Goal: Task Accomplishment & Management: Manage account settings

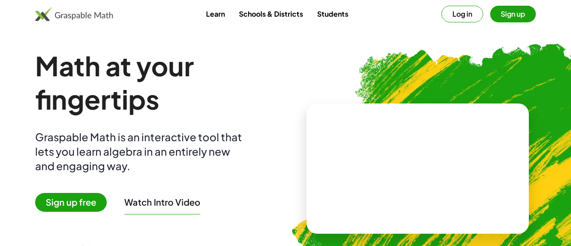
click at [457, 15] on button "Log in" at bounding box center [462, 14] width 42 height 17
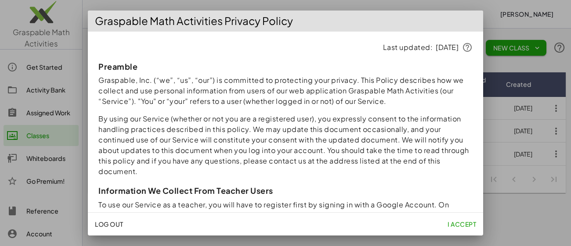
click at [463, 223] on span "I accept" at bounding box center [461, 224] width 29 height 8
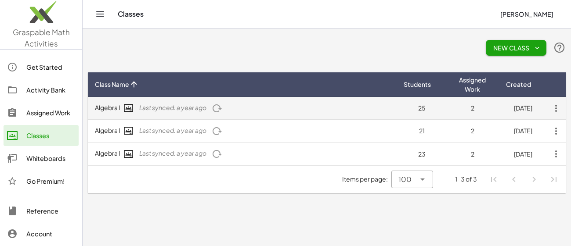
click at [552, 107] on icon "button" at bounding box center [556, 109] width 16 height 16
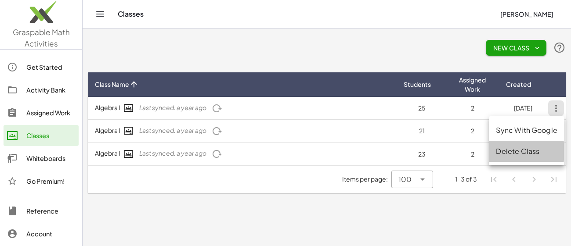
click at [522, 150] on div "Delete Class" at bounding box center [525, 151] width 61 height 11
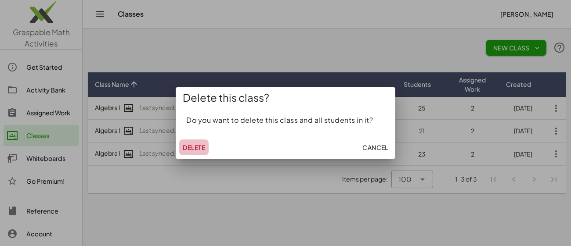
click at [195, 147] on span "Delete" at bounding box center [194, 148] width 22 height 8
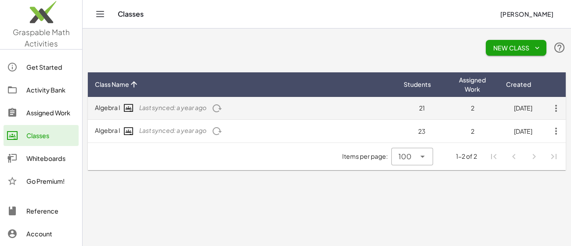
click at [556, 104] on icon "button" at bounding box center [556, 109] width 16 height 16
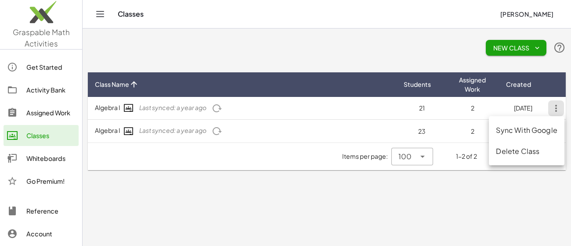
click at [521, 152] on div "Delete Class" at bounding box center [525, 151] width 61 height 11
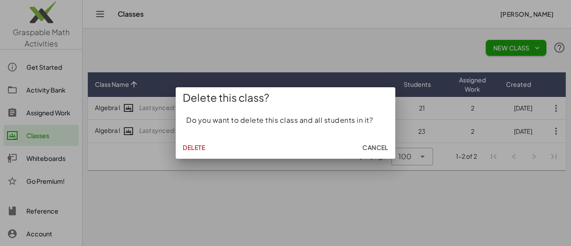
click at [187, 146] on span "Delete" at bounding box center [194, 148] width 22 height 8
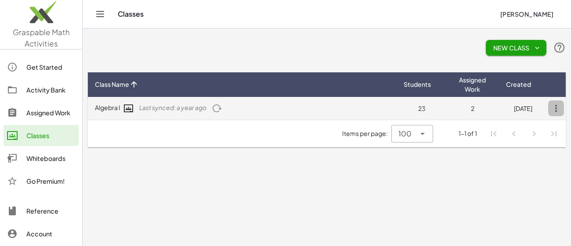
click at [558, 108] on icon "button" at bounding box center [556, 109] width 16 height 16
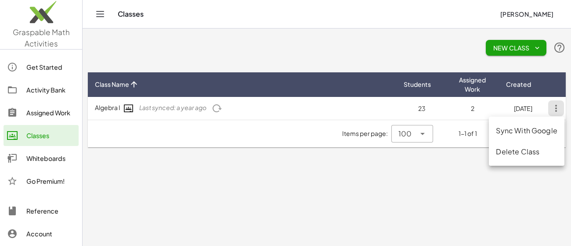
click at [517, 149] on div "Delete Class" at bounding box center [525, 152] width 61 height 11
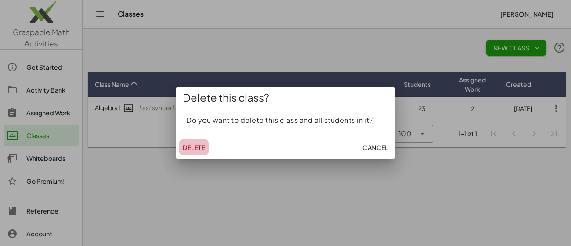
click at [197, 146] on span "Delete" at bounding box center [194, 148] width 22 height 8
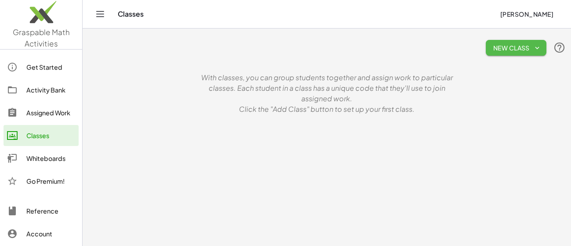
click at [512, 44] on span "New Class" at bounding box center [515, 48] width 47 height 8
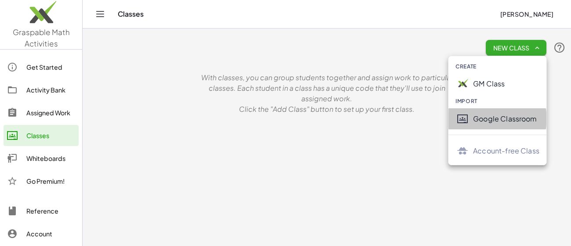
click at [492, 122] on div "Google Classroom" at bounding box center [506, 119] width 66 height 11
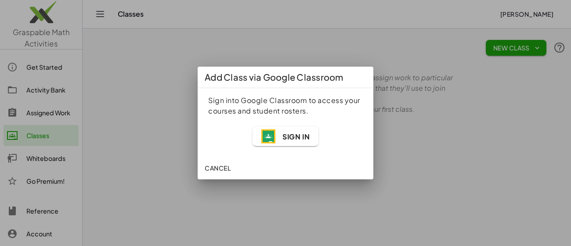
click at [295, 137] on span "Sign In" at bounding box center [295, 136] width 27 height 9
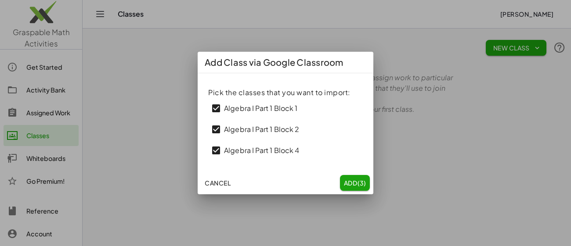
click at [352, 183] on span "Add (3)" at bounding box center [354, 183] width 23 height 8
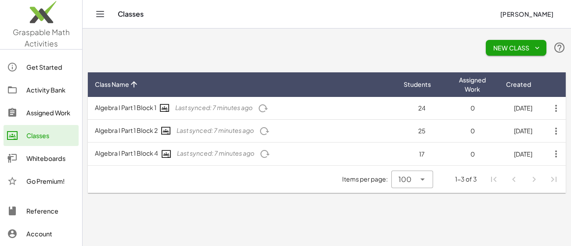
click at [47, 90] on div "Activity Bank" at bounding box center [50, 90] width 49 height 11
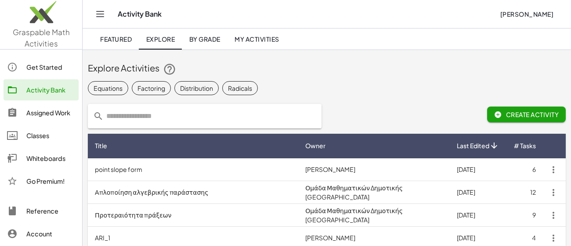
click at [43, 109] on div "Assigned Work" at bounding box center [50, 113] width 49 height 11
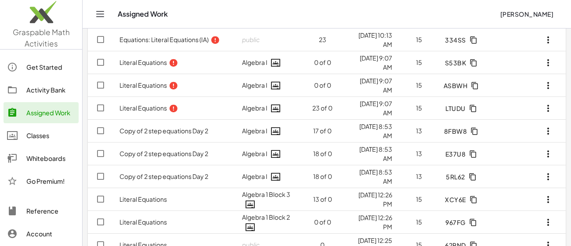
scroll to position [89, 0]
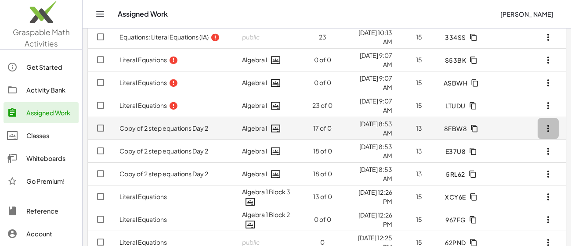
click at [546, 126] on icon "button" at bounding box center [547, 128] width 11 height 11
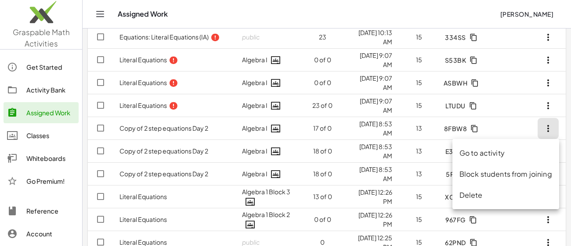
click at [511, 154] on div "Go to activity" at bounding box center [505, 153] width 93 height 11
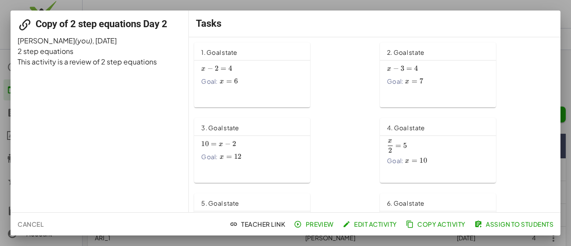
click at [508, 224] on span "Assign to Students" at bounding box center [514, 224] width 77 height 8
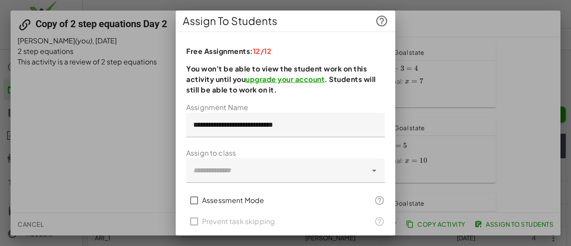
click at [295, 76] on link "upgrade your account" at bounding box center [284, 79] width 79 height 9
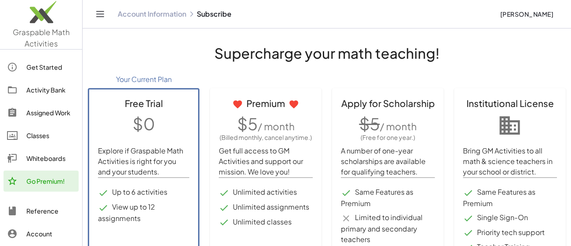
click at [53, 112] on div "Assigned Work" at bounding box center [50, 113] width 49 height 11
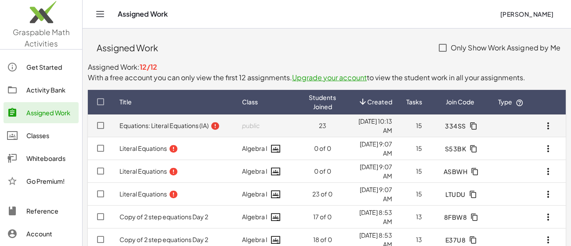
click at [548, 126] on icon "button" at bounding box center [547, 126] width 11 height 11
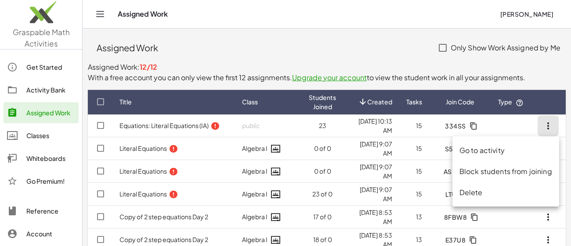
click at [463, 194] on div "Delete" at bounding box center [505, 192] width 93 height 11
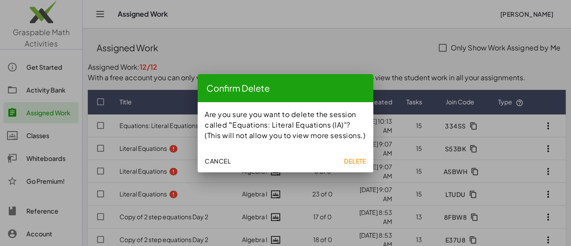
click at [356, 162] on span "Delete" at bounding box center [355, 161] width 22 height 8
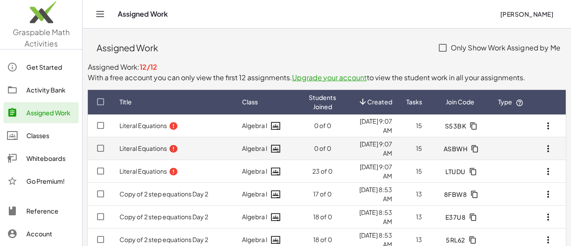
click at [548, 147] on icon "button" at bounding box center [547, 149] width 11 height 11
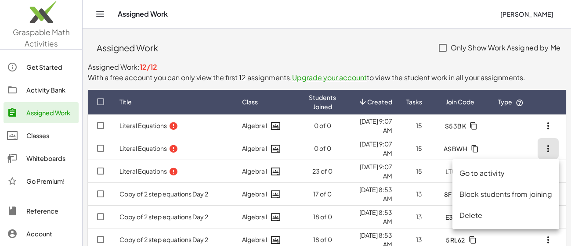
click at [494, 211] on div "Delete" at bounding box center [505, 215] width 93 height 11
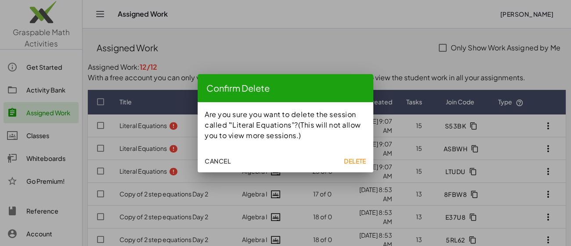
click at [348, 160] on span "Delete" at bounding box center [355, 161] width 22 height 8
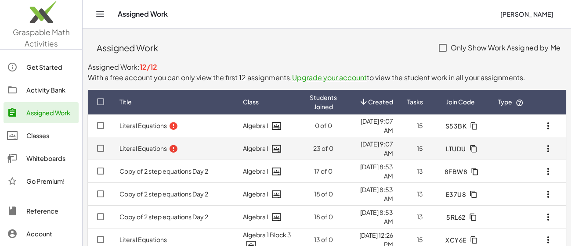
click at [542, 148] on icon "button" at bounding box center [547, 149] width 11 height 11
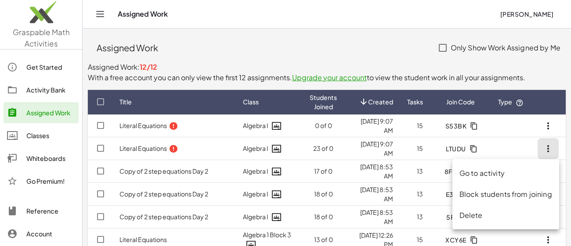
click at [472, 216] on div "Delete" at bounding box center [505, 215] width 93 height 11
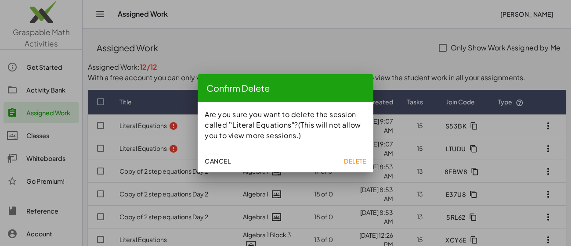
click at [351, 156] on button "Delete" at bounding box center [354, 161] width 29 height 16
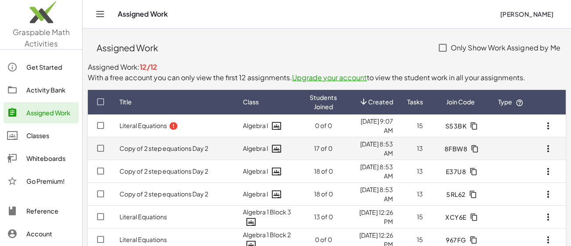
click at [547, 142] on button "button" at bounding box center [547, 148] width 21 height 21
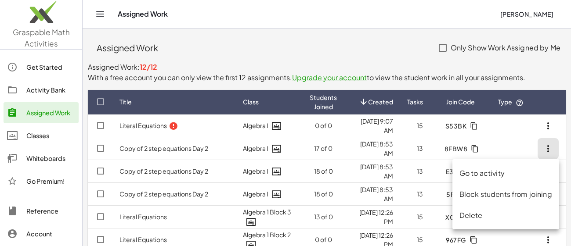
click at [488, 215] on div "Delete" at bounding box center [505, 215] width 93 height 11
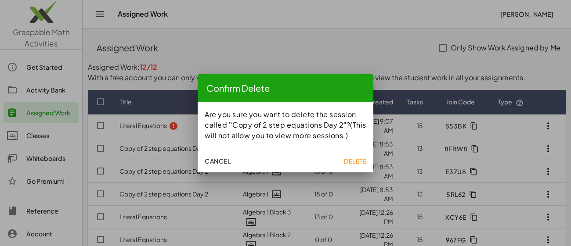
click at [361, 158] on span "Delete" at bounding box center [355, 161] width 22 height 8
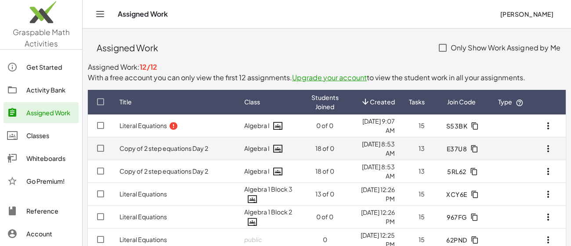
click at [553, 147] on icon "button" at bounding box center [547, 149] width 11 height 11
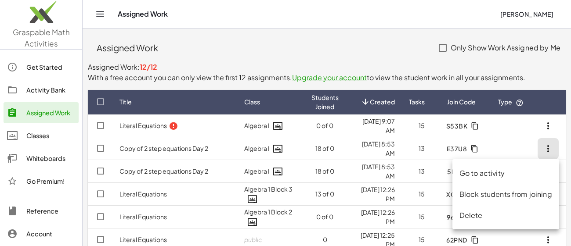
click at [485, 220] on div "Delete" at bounding box center [505, 215] width 107 height 21
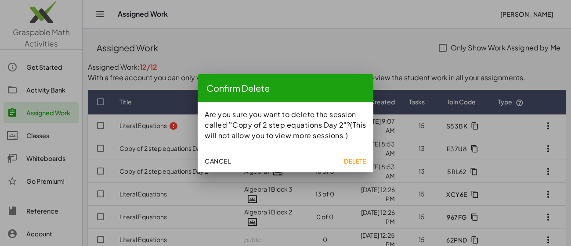
click at [354, 157] on span "Delete" at bounding box center [355, 161] width 22 height 8
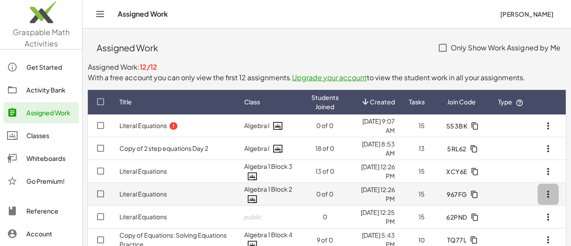
click at [547, 193] on icon "button" at bounding box center [547, 194] width 11 height 11
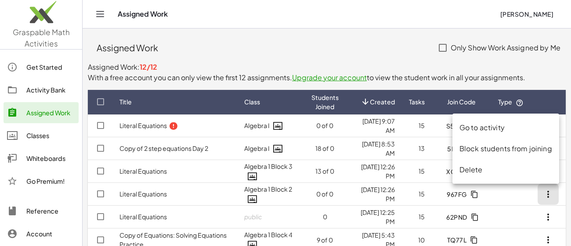
click at [520, 168] on div "Delete" at bounding box center [505, 170] width 93 height 11
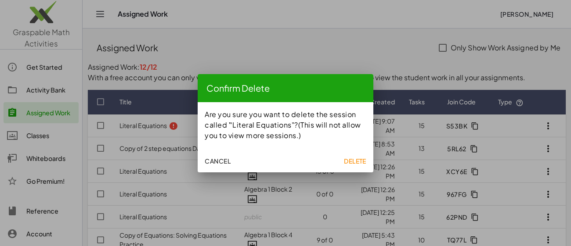
click at [357, 155] on button "Delete" at bounding box center [354, 161] width 29 height 16
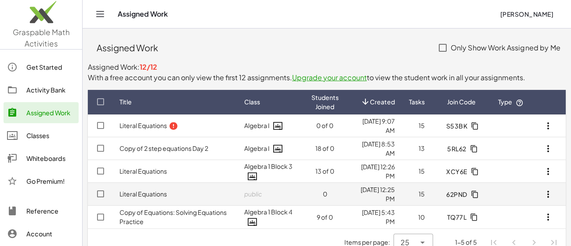
click at [540, 197] on button "button" at bounding box center [547, 194] width 21 height 21
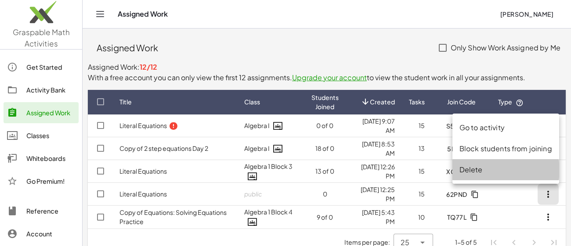
click at [499, 167] on div "Delete" at bounding box center [505, 170] width 93 height 11
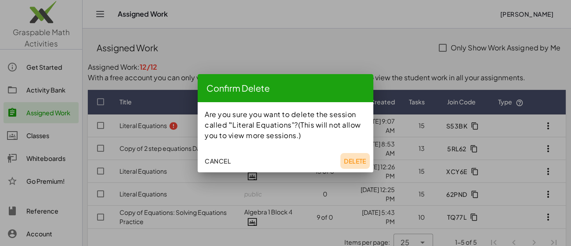
click at [358, 156] on button "Delete" at bounding box center [354, 161] width 29 height 16
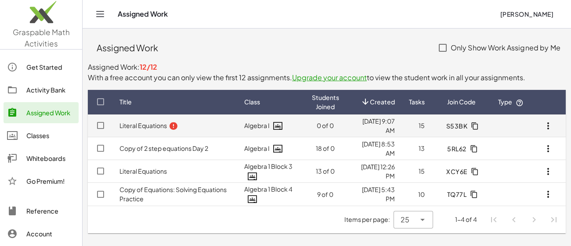
click at [546, 122] on icon "button" at bounding box center [547, 126] width 11 height 11
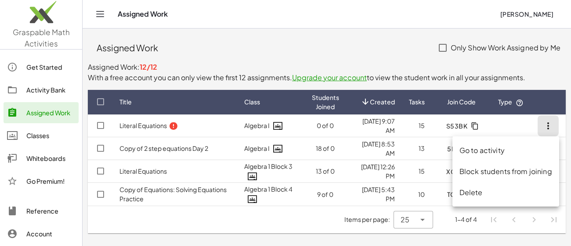
click at [482, 192] on div "Delete" at bounding box center [505, 192] width 93 height 11
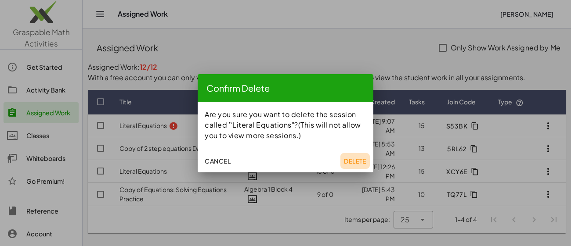
click at [355, 154] on button "Delete" at bounding box center [354, 161] width 29 height 16
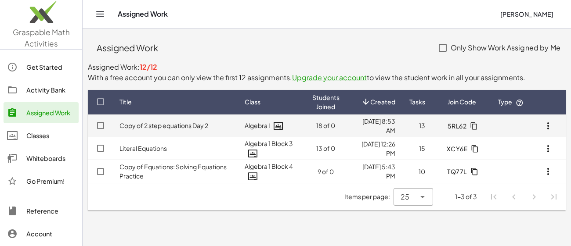
click at [215, 126] on td "Copy of 2 step equations Day 2" at bounding box center [174, 126] width 125 height 23
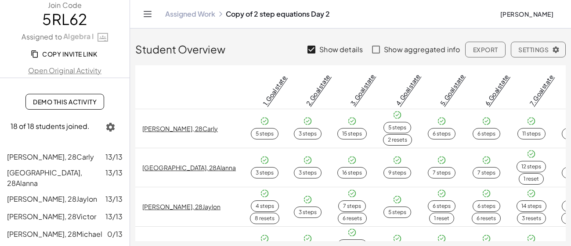
click at [112, 127] on icon "button" at bounding box center [110, 127] width 11 height 11
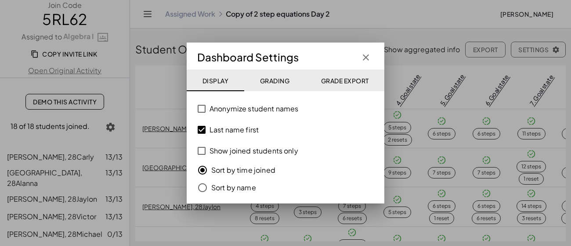
click at [140, 90] on div at bounding box center [285, 123] width 571 height 246
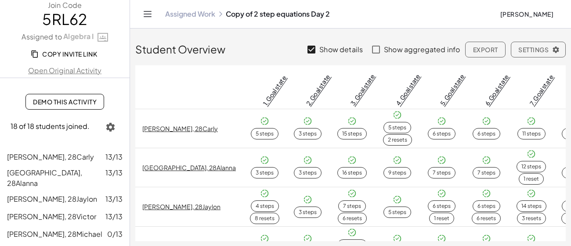
click at [74, 73] on link "Open Original Activity" at bounding box center [64, 70] width 129 height 11
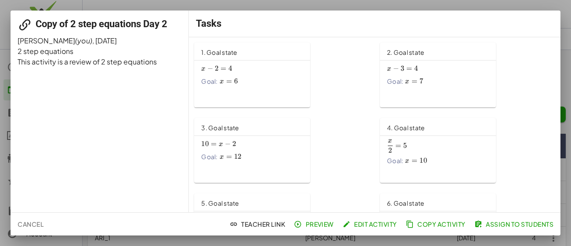
click at [524, 225] on span "Assign to Students" at bounding box center [514, 224] width 77 height 8
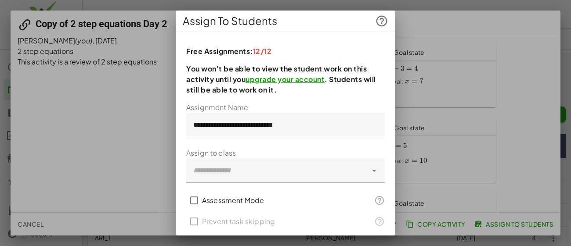
click at [456, 9] on div at bounding box center [285, 123] width 571 height 246
click at [570, 11] on div at bounding box center [285, 123] width 571 height 246
